Goal: Transaction & Acquisition: Obtain resource

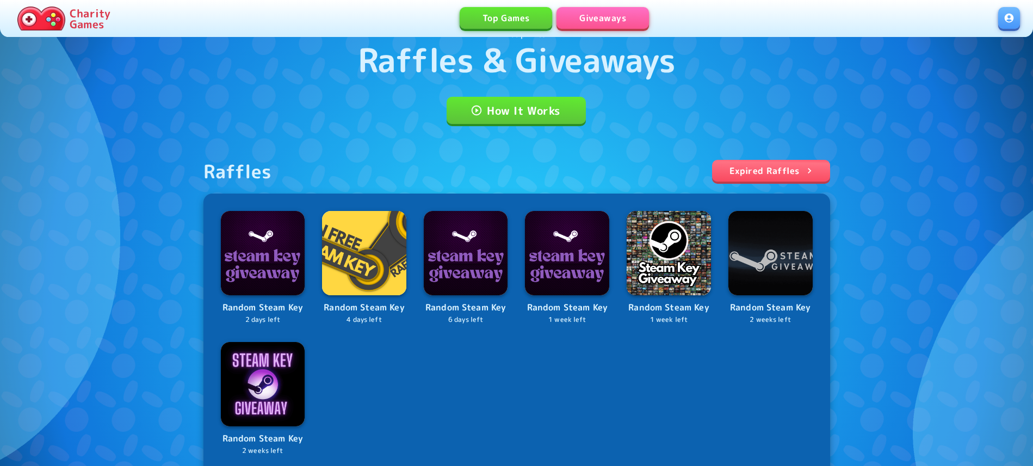
scroll to position [55, 0]
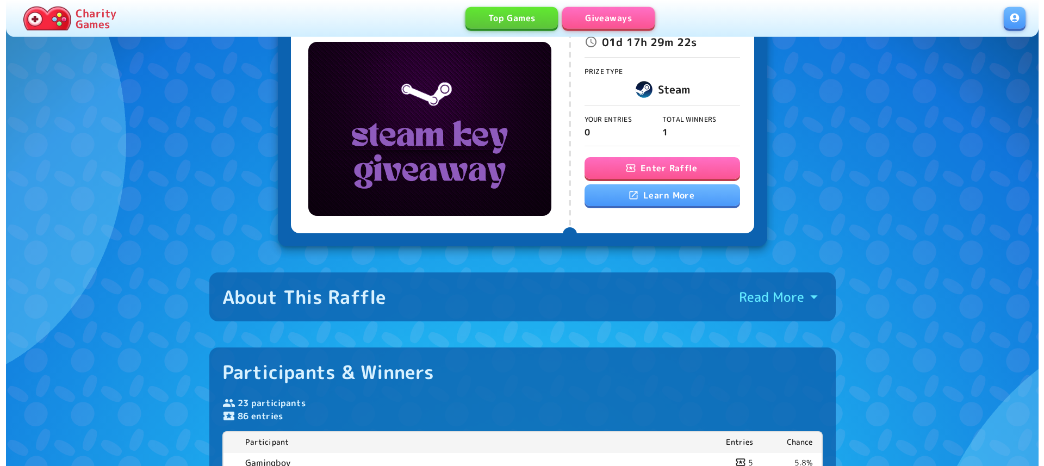
scroll to position [111, 0]
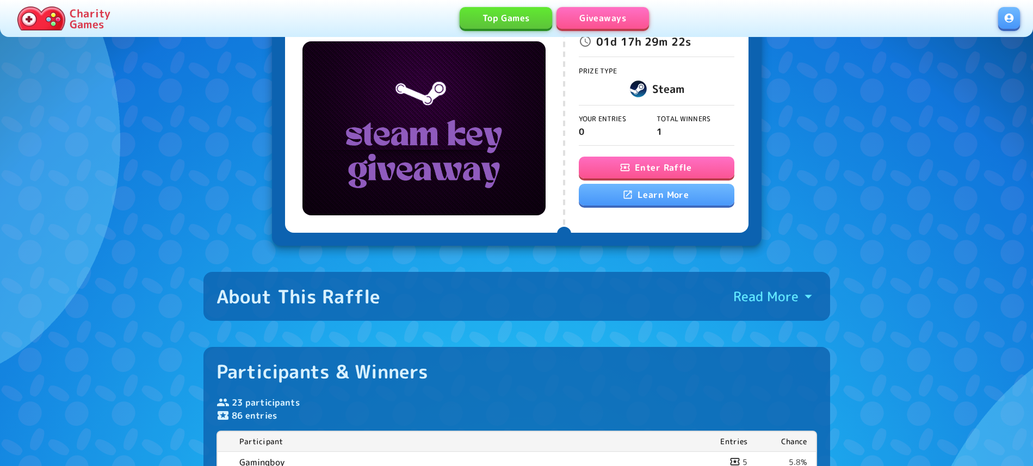
click at [665, 169] on button "Enter Raffle" at bounding box center [657, 168] width 156 height 22
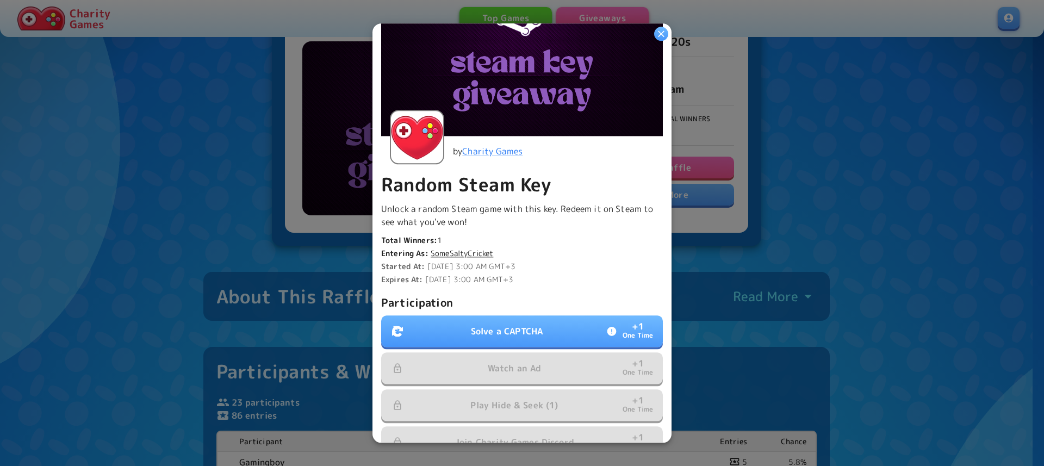
scroll to position [124, 0]
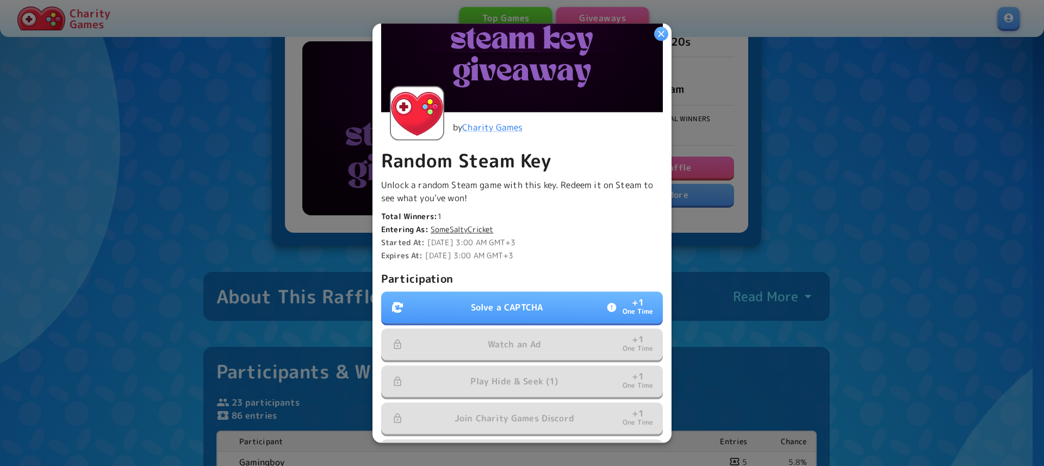
click at [512, 292] on button "Solve a CAPTCHA + 1 One Time" at bounding box center [522, 308] width 282 height 32
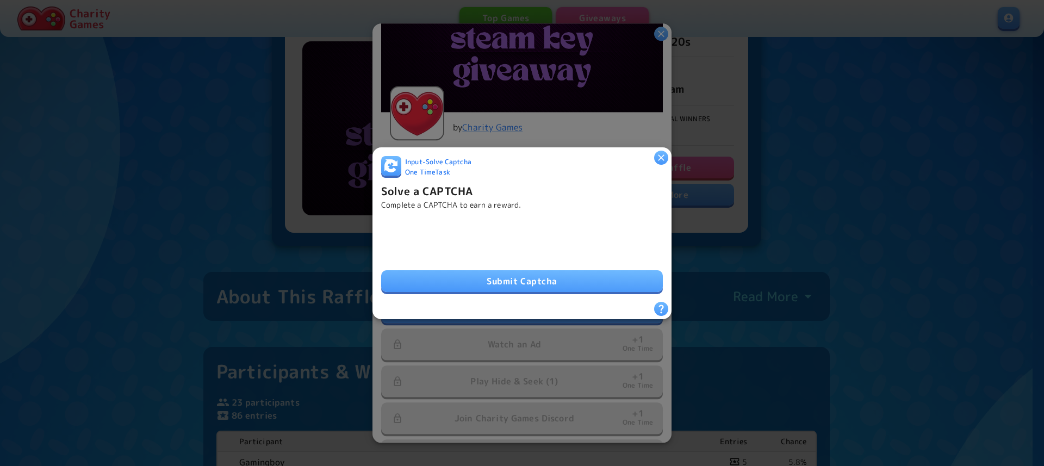
click at [439, 273] on button "Submit Captcha" at bounding box center [522, 281] width 282 height 22
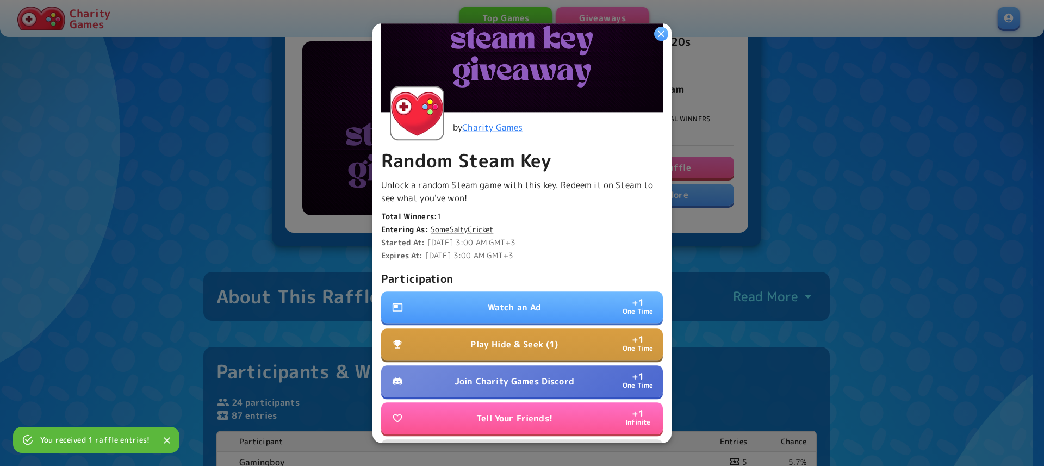
click at [537, 292] on button "Watch an Ad + 1 One Time" at bounding box center [522, 308] width 282 height 32
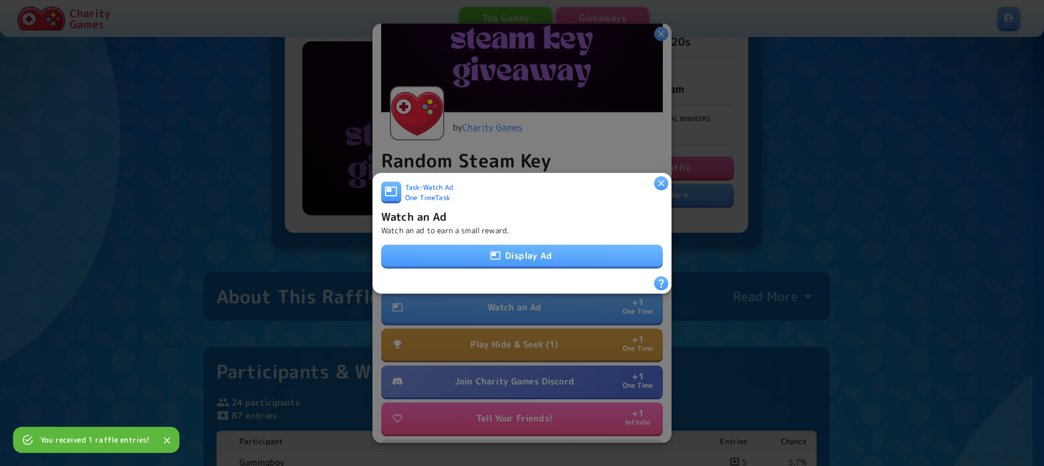
click at [525, 248] on button "Display Ad" at bounding box center [522, 256] width 282 height 22
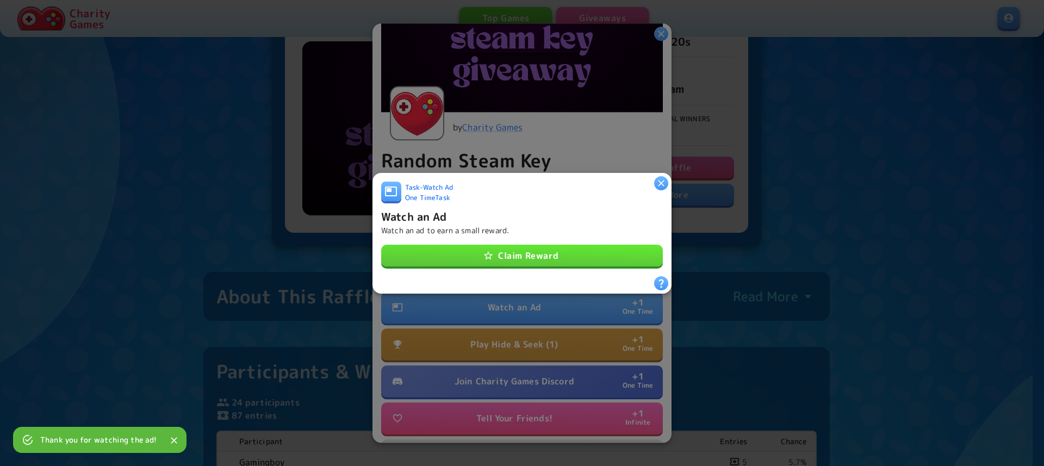
click at [551, 247] on button "Claim Reward" at bounding box center [522, 256] width 282 height 22
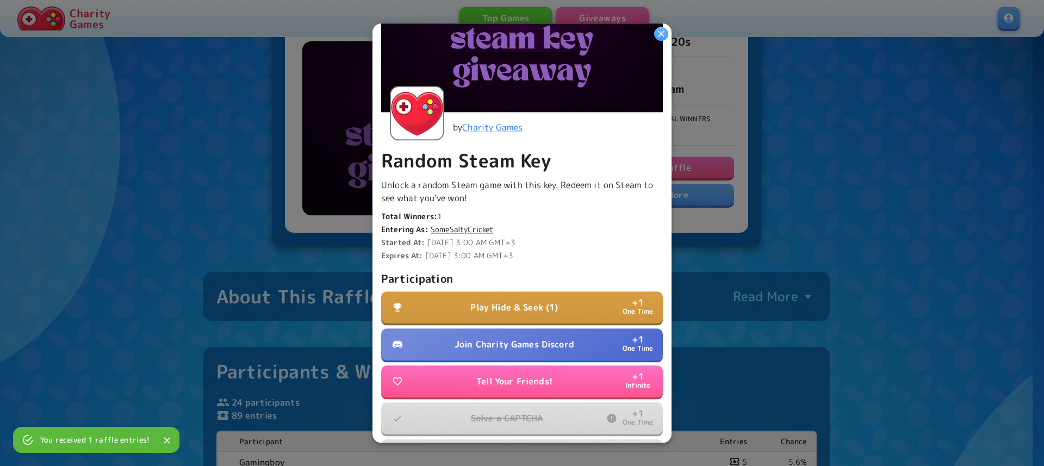
click at [536, 304] on p "Play Hide & Seek (1)" at bounding box center [514, 307] width 88 height 13
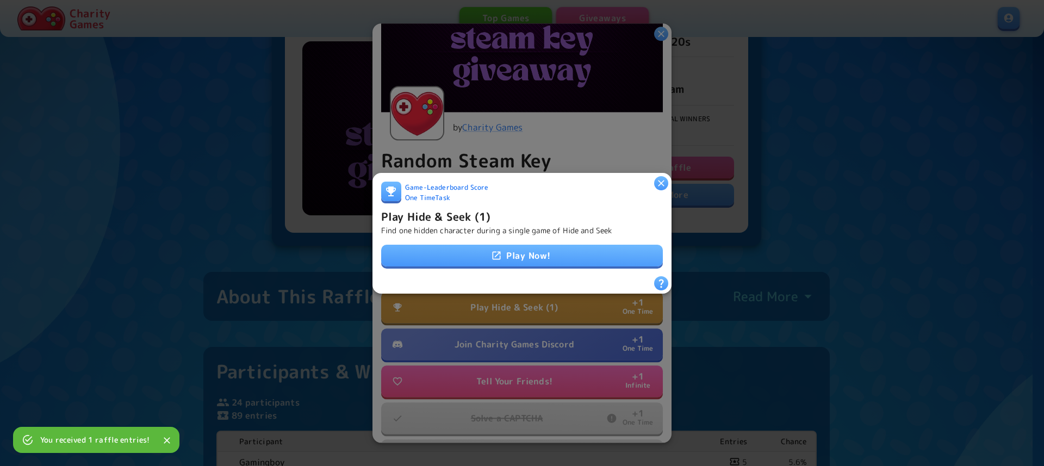
click at [524, 247] on link "Play Now!" at bounding box center [522, 256] width 282 height 22
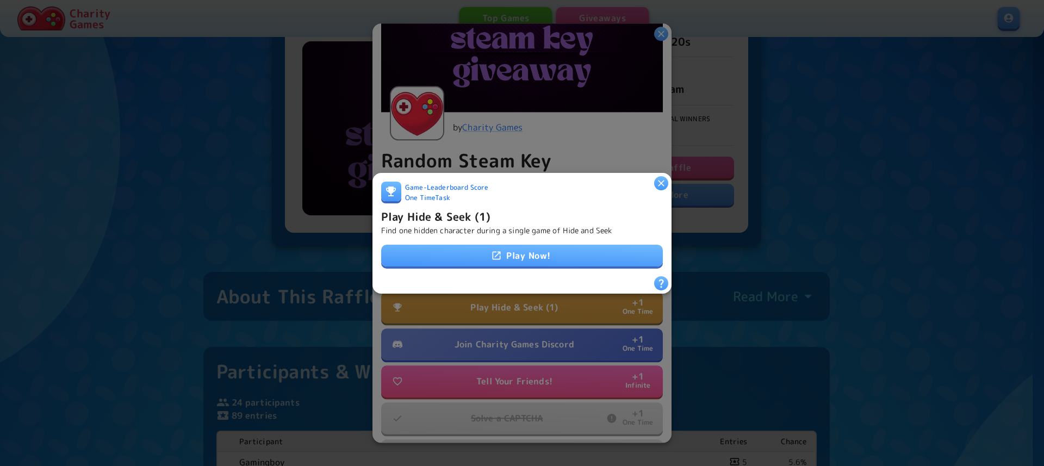
click at [663, 178] on icon "button" at bounding box center [661, 182] width 11 height 11
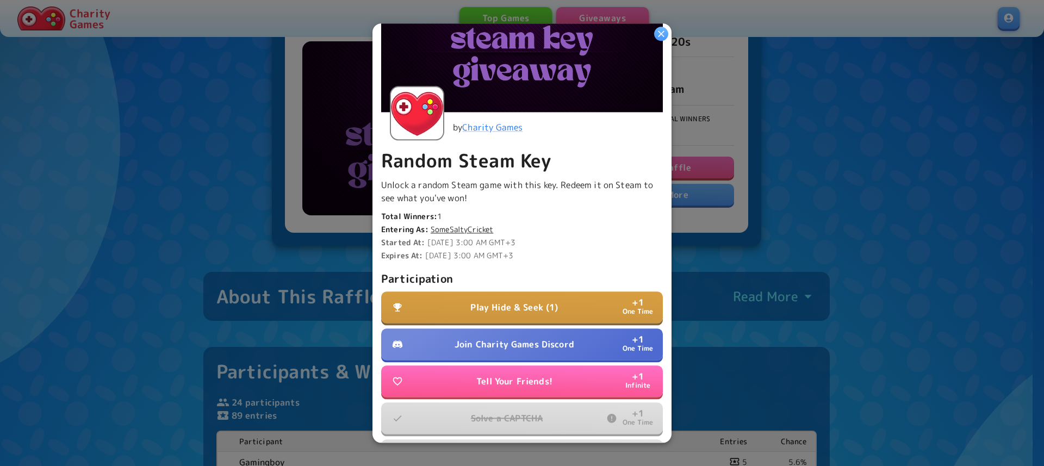
click at [518, 338] on p "Join Charity Games Discord" at bounding box center [515, 344] width 120 height 13
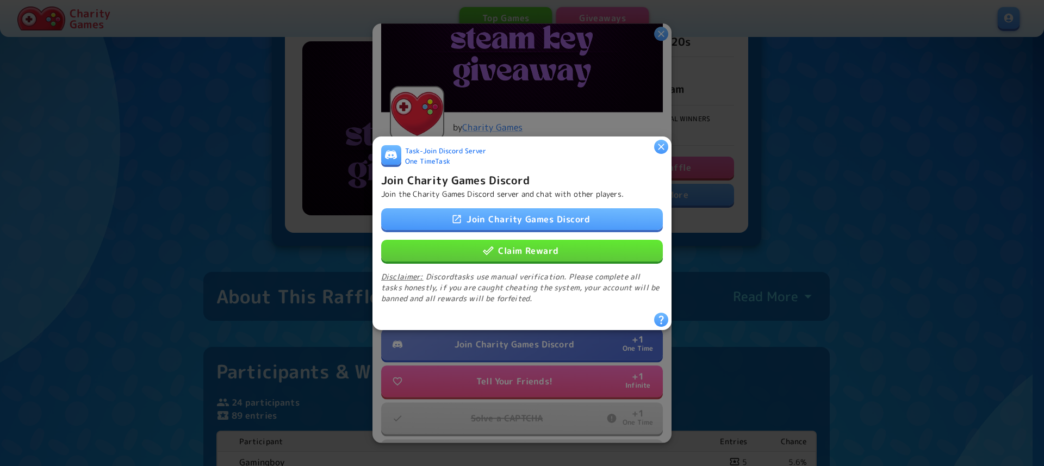
click at [666, 141] on icon "button" at bounding box center [661, 146] width 11 height 11
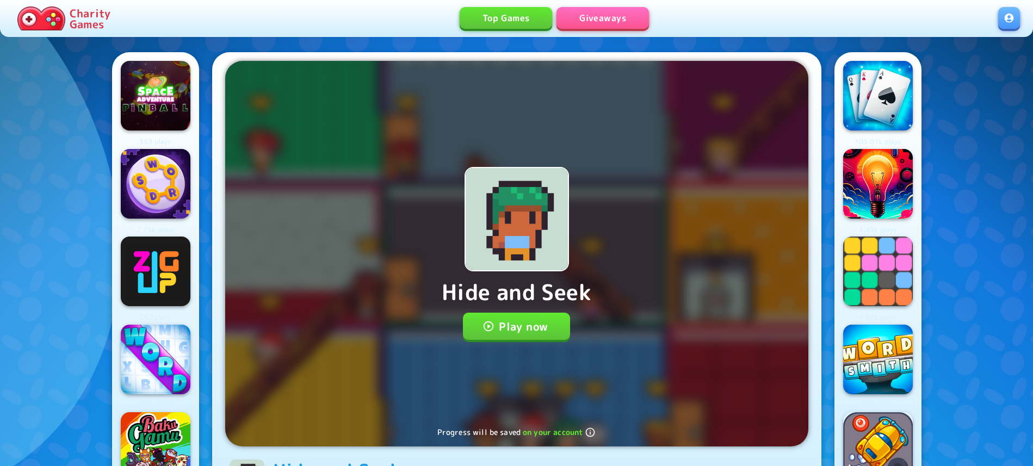
click at [527, 325] on button "Play now" at bounding box center [516, 326] width 107 height 27
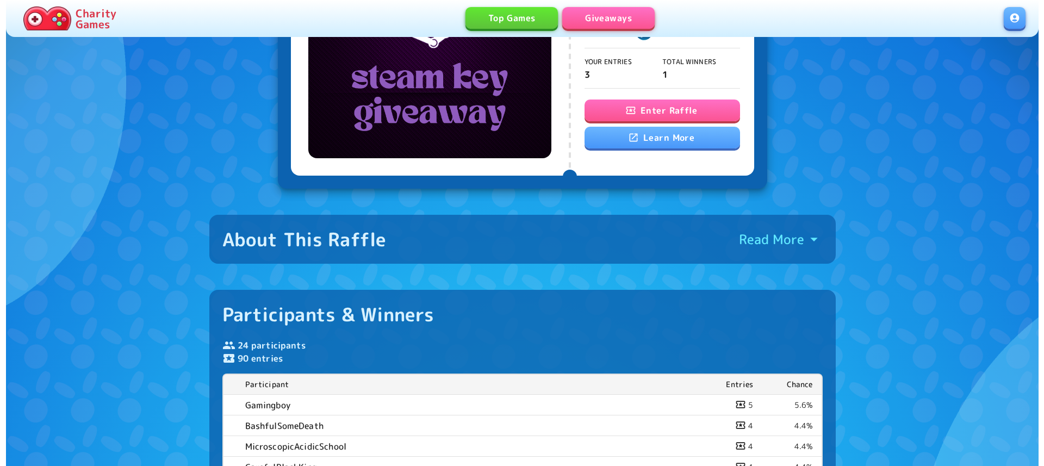
scroll to position [55, 0]
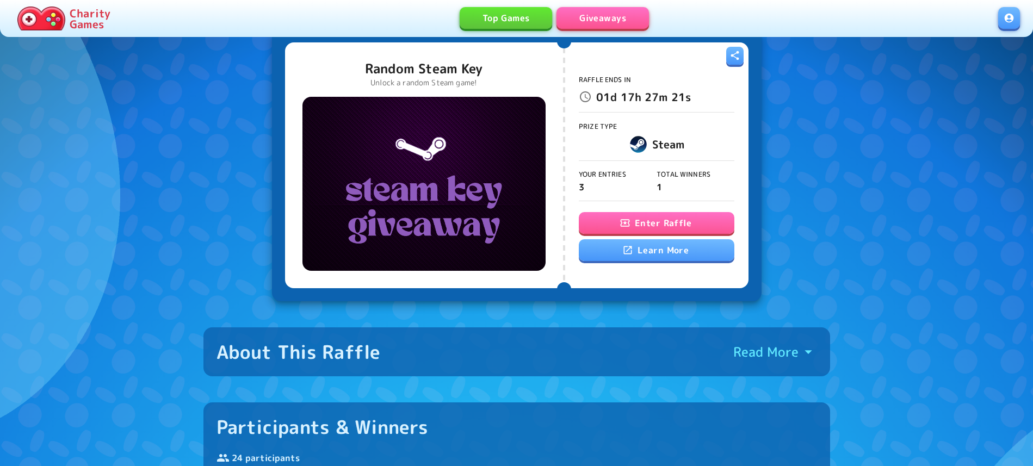
click at [649, 222] on button "Enter Raffle" at bounding box center [657, 223] width 156 height 22
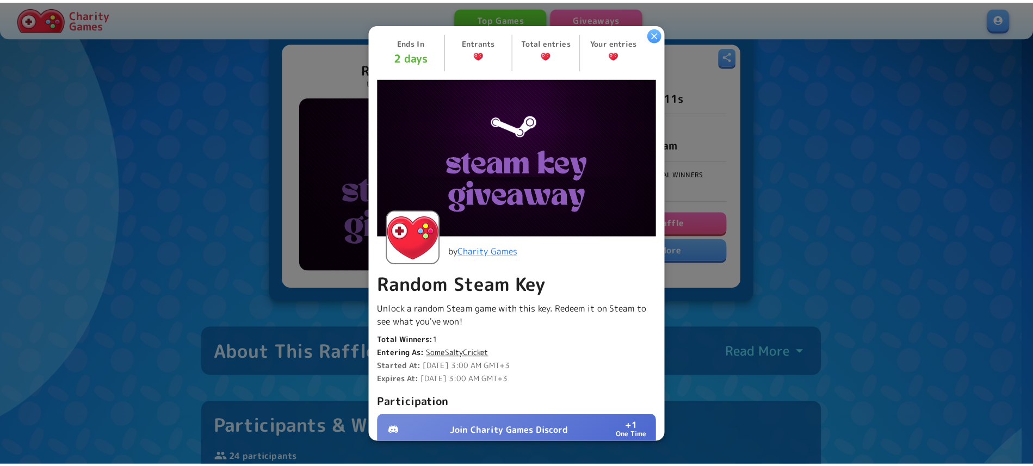
scroll to position [124, 0]
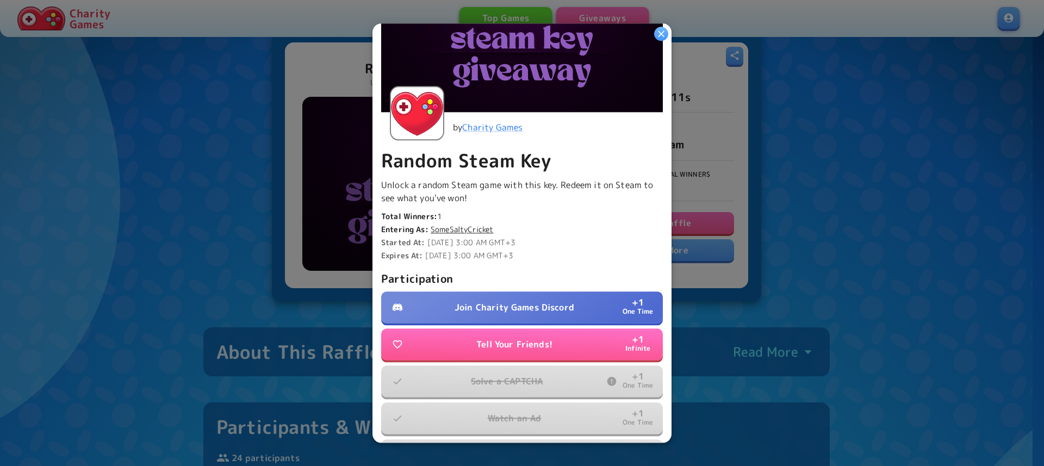
click at [662, 36] on icon "button" at bounding box center [661, 33] width 11 height 11
